Goal: Transaction & Acquisition: Subscribe to service/newsletter

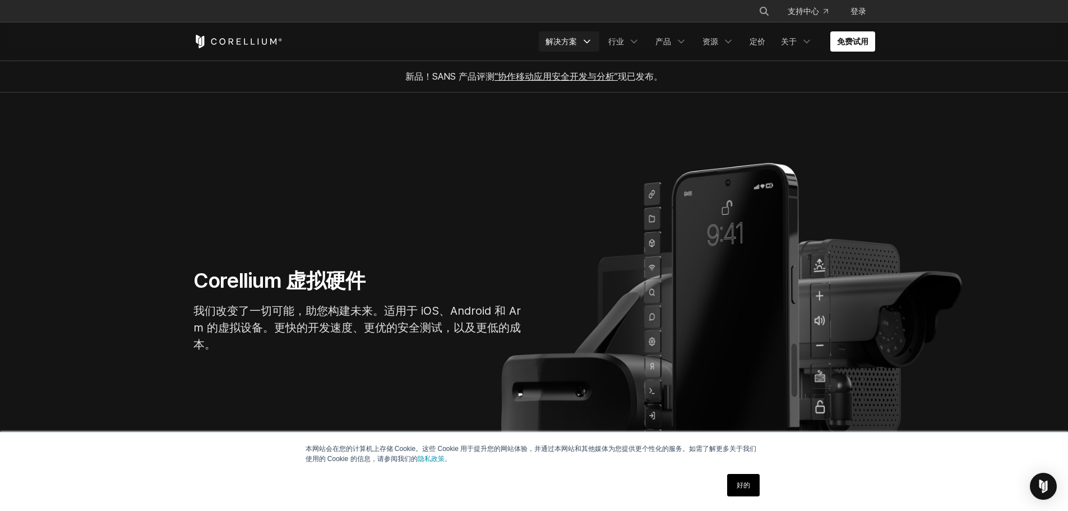
click at [562, 41] on font "解决方案" at bounding box center [560, 41] width 31 height 10
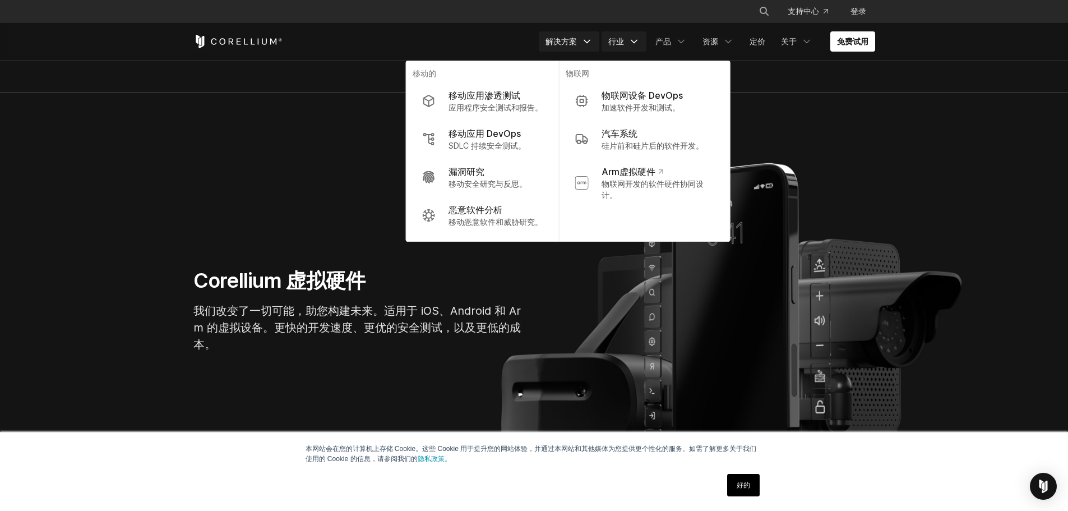
click at [623, 38] on font "行业" at bounding box center [616, 41] width 16 height 10
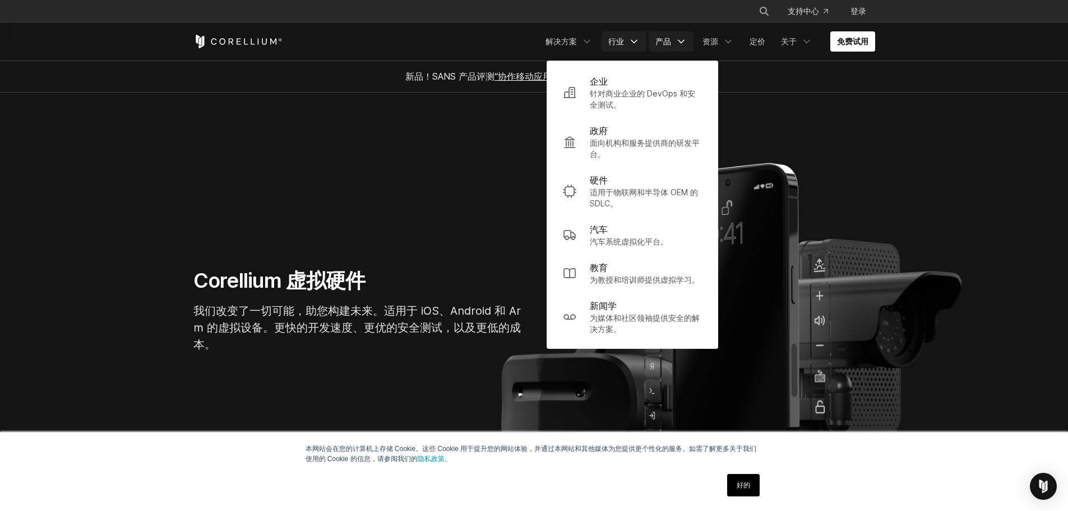
click at [676, 39] on icon "导航菜单" at bounding box center [680, 41] width 11 height 11
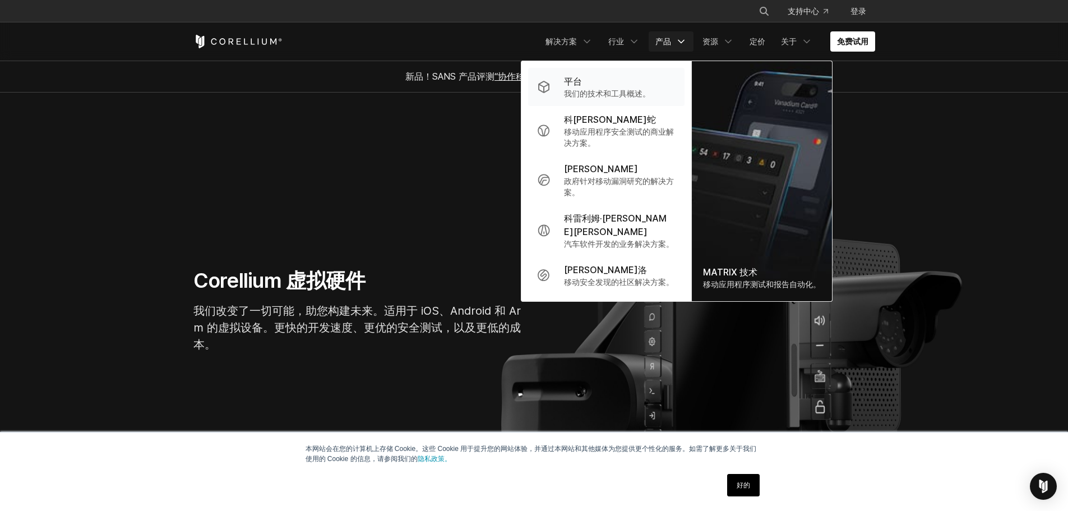
click at [637, 86] on div "平台" at bounding box center [607, 81] width 86 height 13
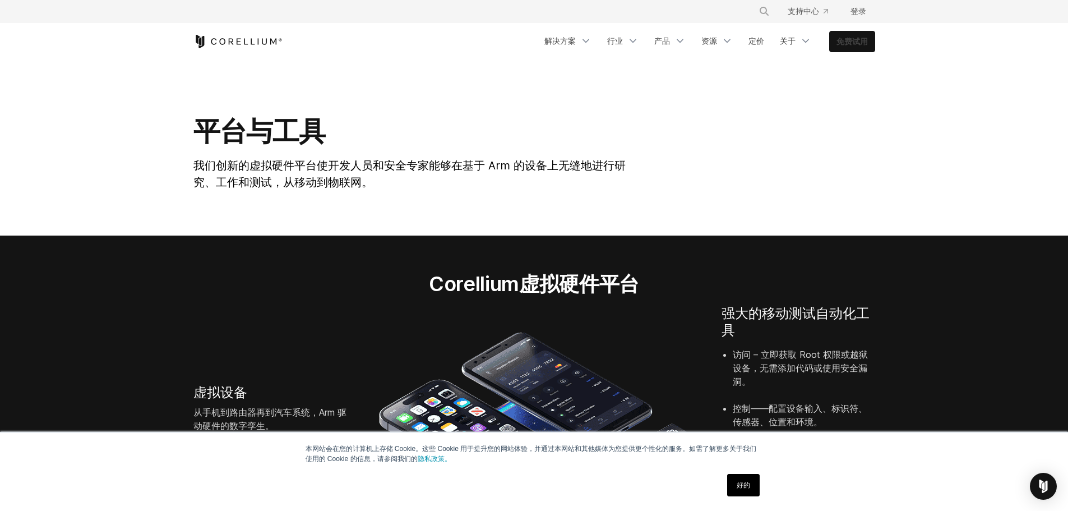
click at [856, 39] on font "免费试用" at bounding box center [851, 41] width 31 height 10
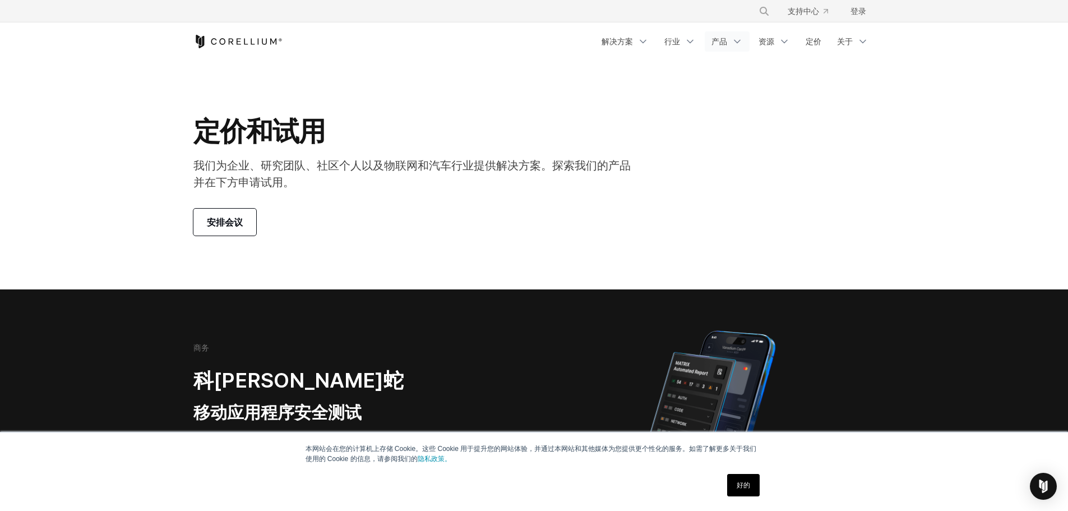
click at [725, 39] on font "产品" at bounding box center [719, 41] width 16 height 10
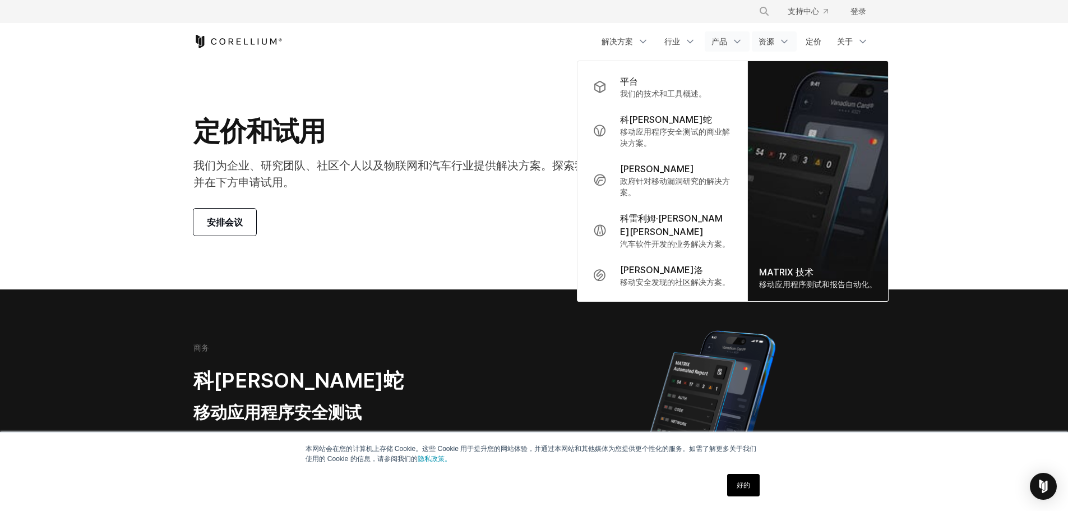
click at [782, 42] on polyline "导航菜单" at bounding box center [784, 41] width 6 height 3
